Goal: Transaction & Acquisition: Purchase product/service

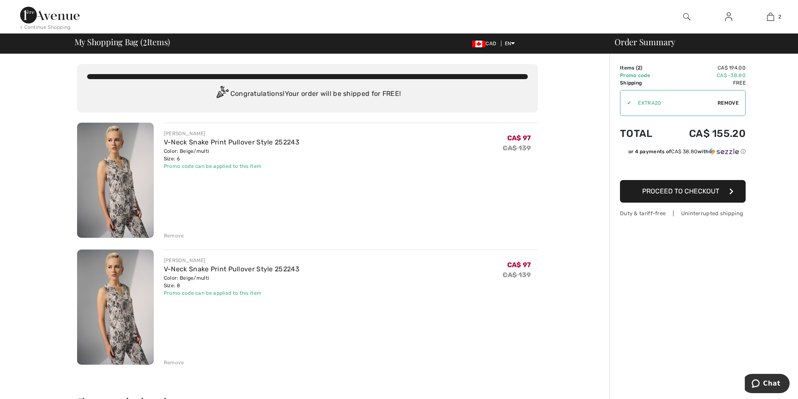
click at [178, 237] on div "Remove" at bounding box center [174, 236] width 21 height 8
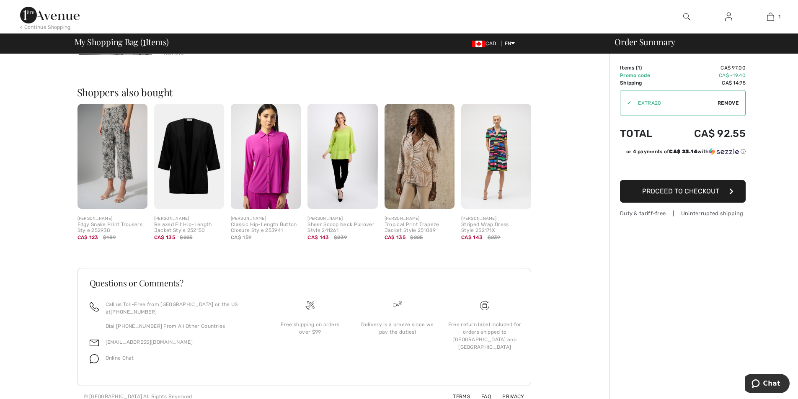
scroll to position [176, 0]
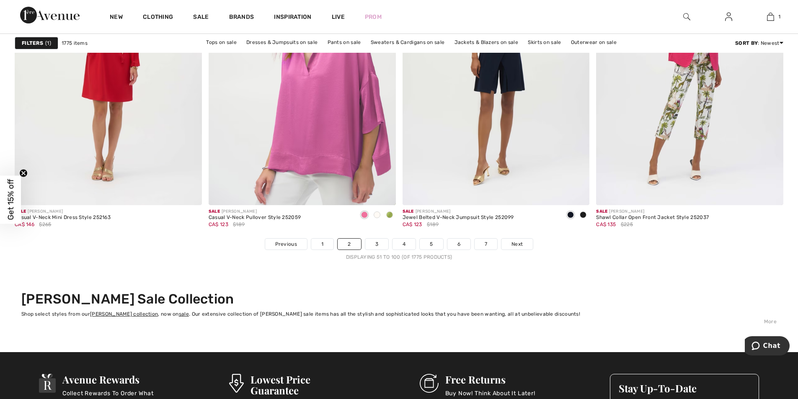
scroll to position [4898, 0]
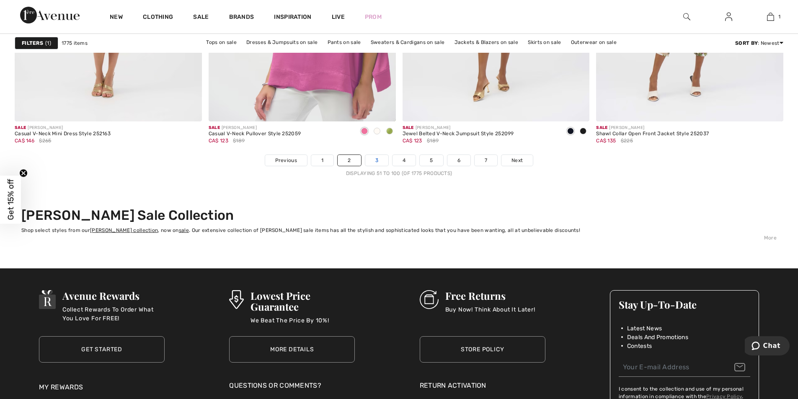
click at [370, 158] on link "3" at bounding box center [376, 160] width 23 height 11
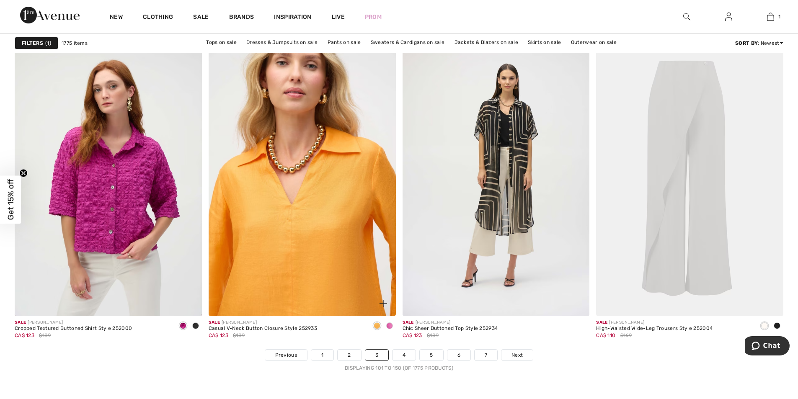
scroll to position [4731, 0]
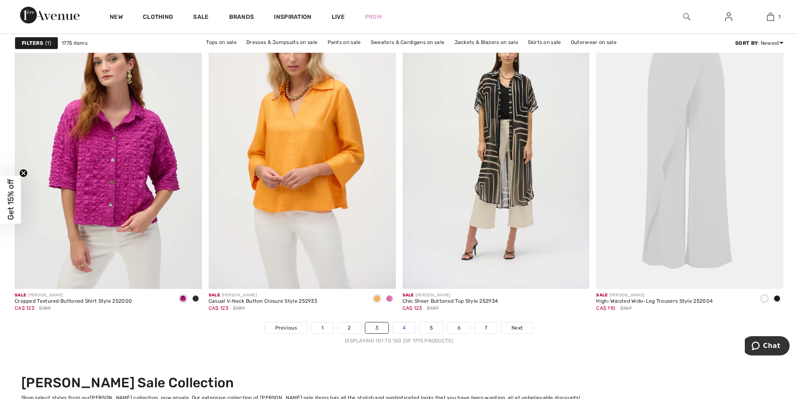
click at [401, 328] on link "4" at bounding box center [403, 327] width 23 height 11
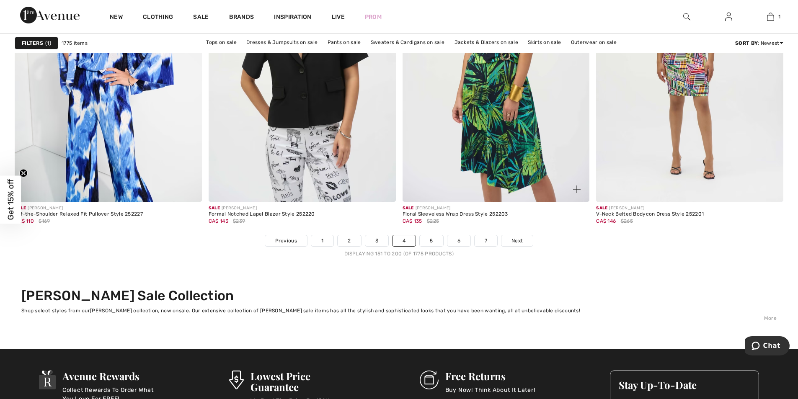
scroll to position [4814, 0]
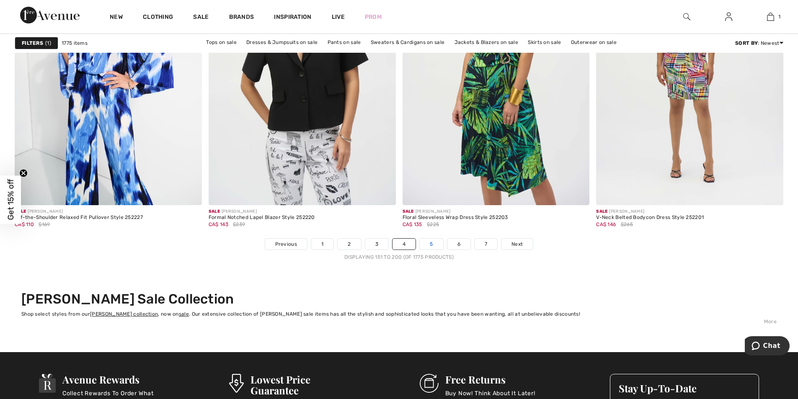
click at [430, 247] on link "5" at bounding box center [430, 244] width 23 height 11
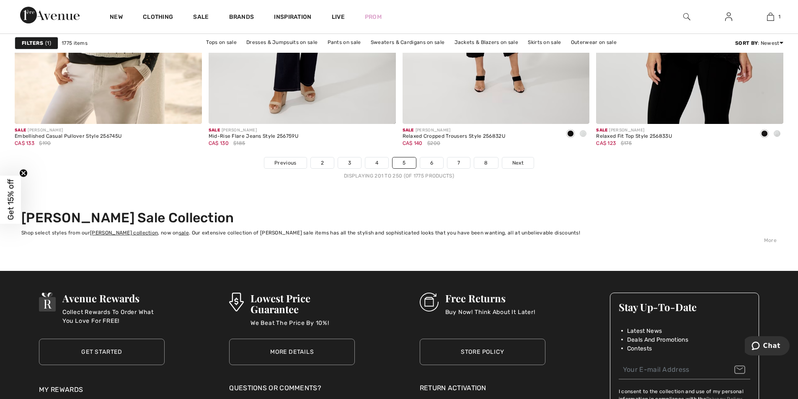
scroll to position [4898, 0]
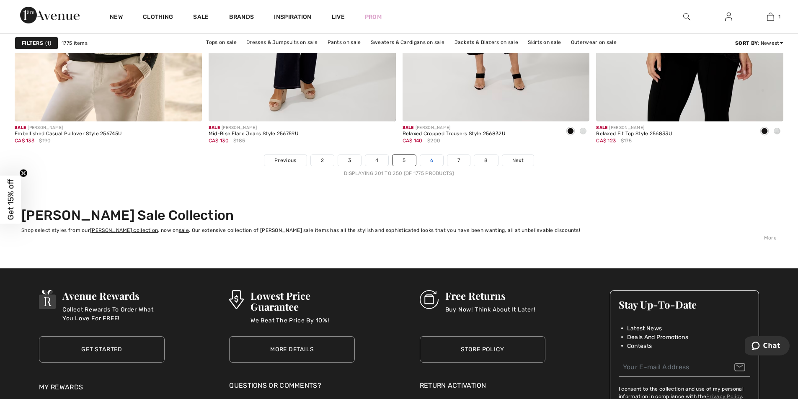
click at [428, 158] on link "6" at bounding box center [431, 160] width 23 height 11
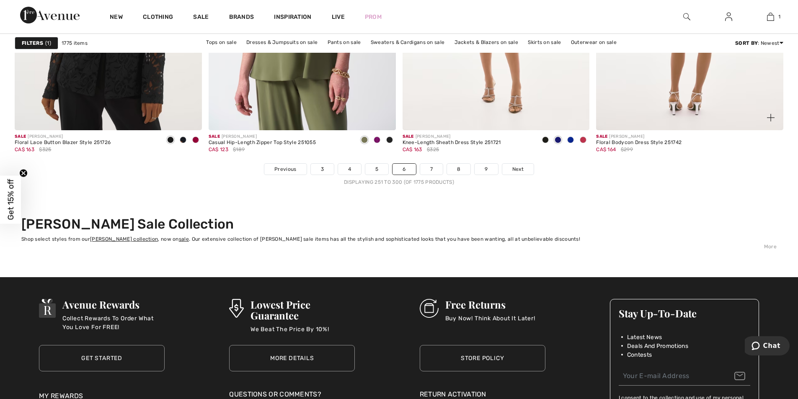
scroll to position [4898, 0]
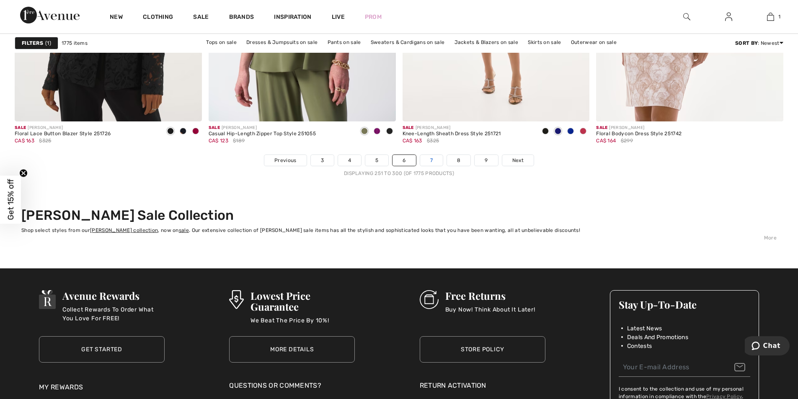
click at [434, 164] on link "7" at bounding box center [431, 160] width 23 height 11
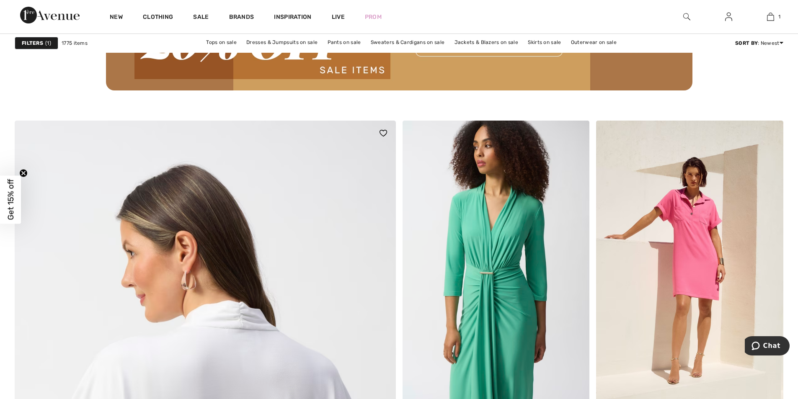
scroll to position [2637, 0]
